Goal: Task Accomplishment & Management: Use online tool/utility

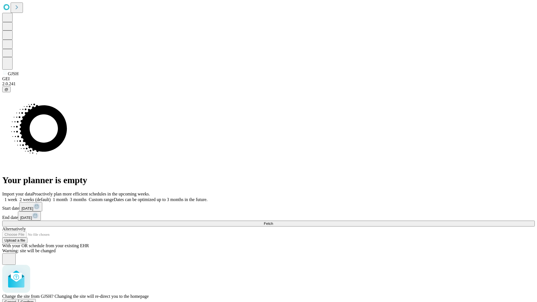
click at [34, 300] on span "Confirm" at bounding box center [27, 302] width 13 height 4
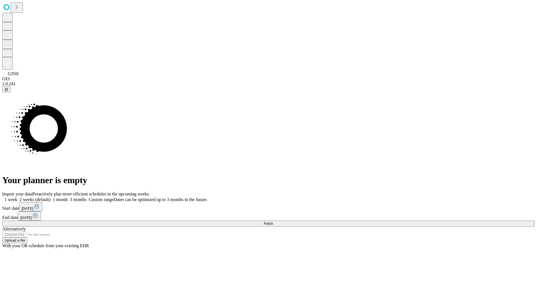
click at [17, 197] on label "1 week" at bounding box center [9, 199] width 15 height 5
click at [273, 221] on span "Fetch" at bounding box center [268, 223] width 9 height 4
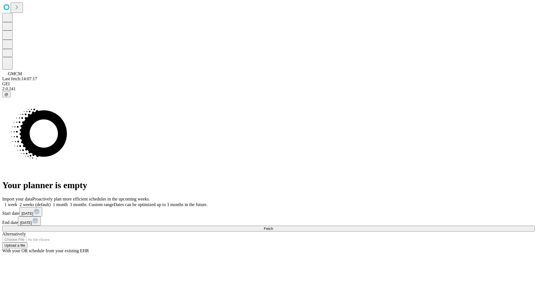
click at [17, 202] on label "1 week" at bounding box center [9, 204] width 15 height 5
click at [273, 226] on span "Fetch" at bounding box center [268, 228] width 9 height 4
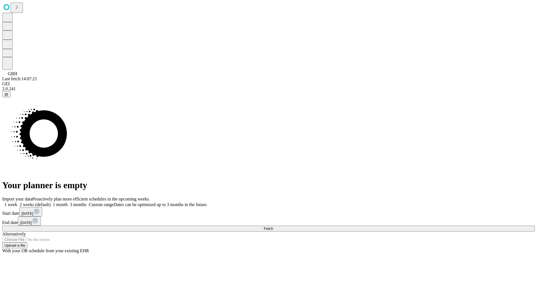
click at [273, 226] on span "Fetch" at bounding box center [268, 228] width 9 height 4
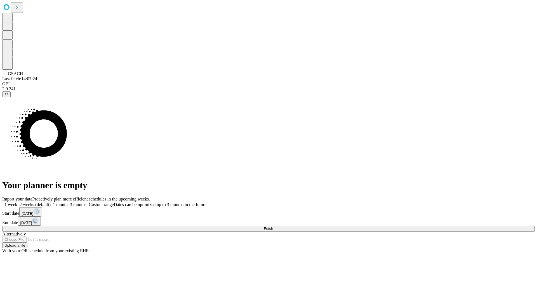
click at [17, 202] on label "1 week" at bounding box center [9, 204] width 15 height 5
click at [273, 226] on span "Fetch" at bounding box center [268, 228] width 9 height 4
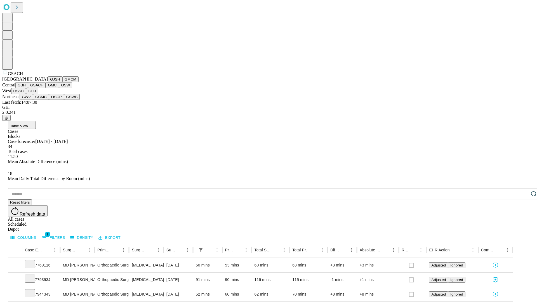
click at [46, 88] on button "GMC" at bounding box center [52, 85] width 13 height 6
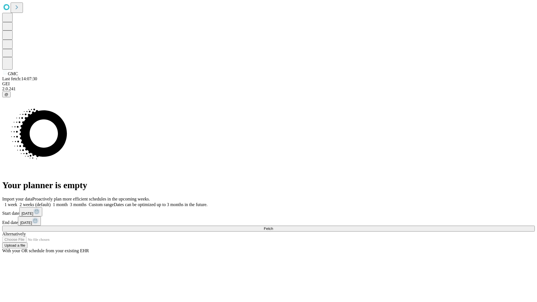
click at [273, 226] on span "Fetch" at bounding box center [268, 228] width 9 height 4
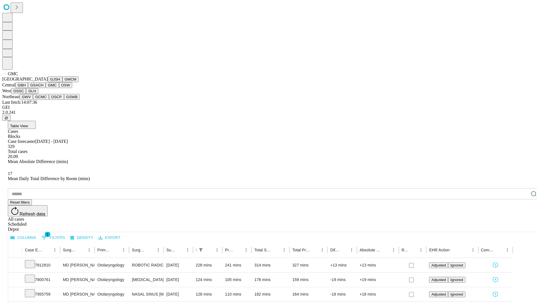
click at [59, 88] on button "OSW" at bounding box center [65, 85] width 13 height 6
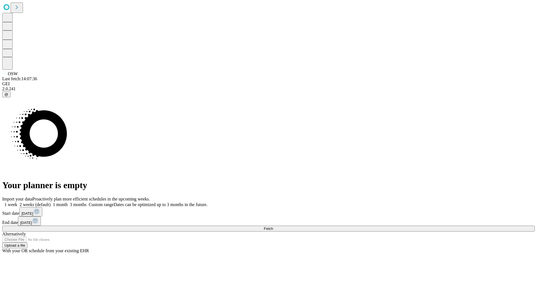
click at [17, 202] on label "1 week" at bounding box center [9, 204] width 15 height 5
click at [273, 226] on span "Fetch" at bounding box center [268, 228] width 9 height 4
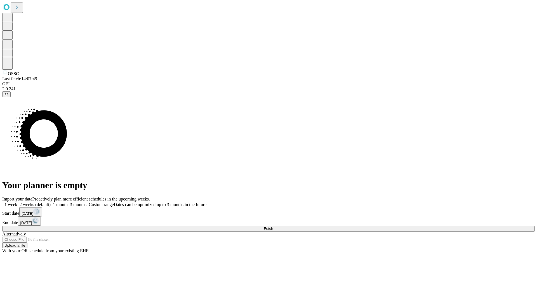
click at [17, 202] on label "1 week" at bounding box center [9, 204] width 15 height 5
click at [273, 226] on span "Fetch" at bounding box center [268, 228] width 9 height 4
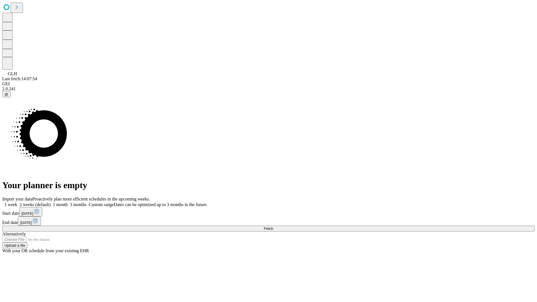
click at [17, 202] on label "1 week" at bounding box center [9, 204] width 15 height 5
click at [273, 226] on span "Fetch" at bounding box center [268, 228] width 9 height 4
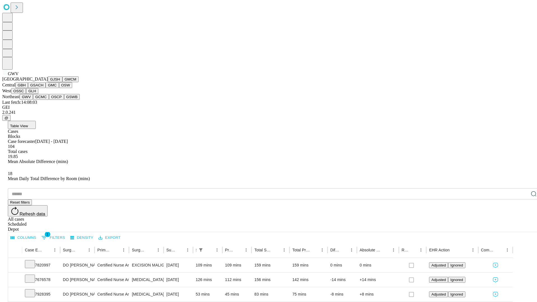
click at [43, 100] on button "GCMC" at bounding box center [41, 97] width 16 height 6
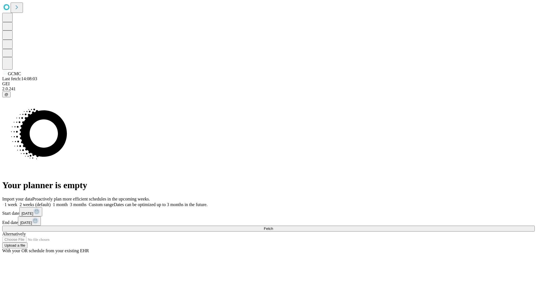
click at [17, 202] on label "1 week" at bounding box center [9, 204] width 15 height 5
click at [273, 226] on span "Fetch" at bounding box center [268, 228] width 9 height 4
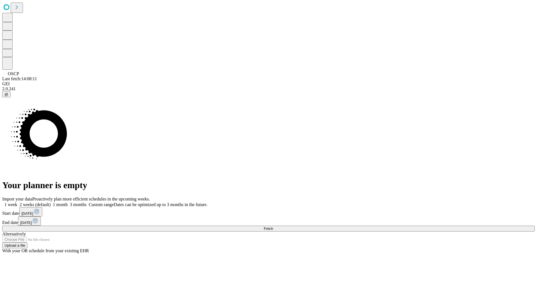
click at [17, 202] on label "1 week" at bounding box center [9, 204] width 15 height 5
click at [273, 226] on span "Fetch" at bounding box center [268, 228] width 9 height 4
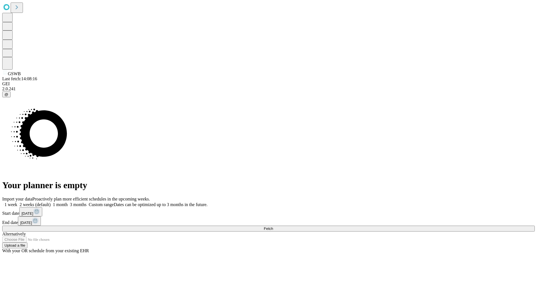
click at [17, 202] on label "1 week" at bounding box center [9, 204] width 15 height 5
click at [273, 226] on span "Fetch" at bounding box center [268, 228] width 9 height 4
